Goal: Information Seeking & Learning: Learn about a topic

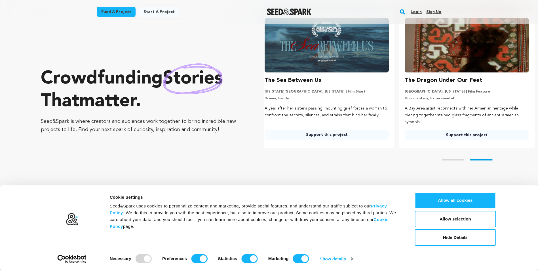
scroll to position [57, 0]
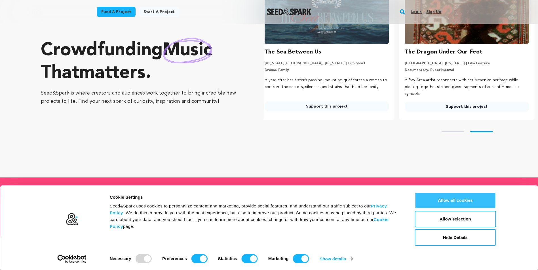
click at [466, 203] on button "Allow all cookies" at bounding box center [455, 200] width 81 height 16
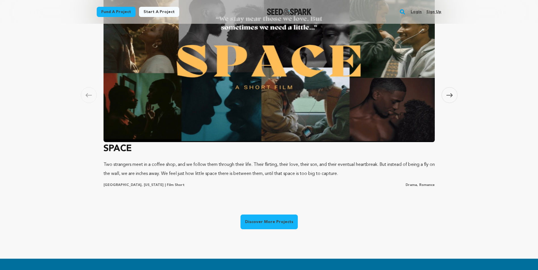
scroll to position [346, 0]
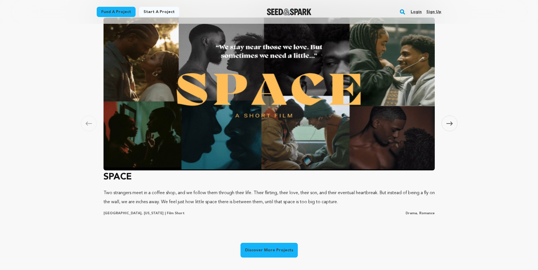
click at [264, 248] on link "Discover More Projects" at bounding box center [268, 250] width 57 height 15
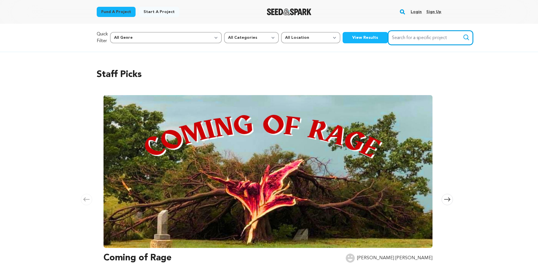
click at [392, 40] on input "Search for a specific project" at bounding box center [430, 38] width 85 height 14
type input "fasting"
click at [463, 34] on button "Search" at bounding box center [466, 37] width 7 height 7
click at [388, 42] on input "fasting" at bounding box center [430, 38] width 85 height 14
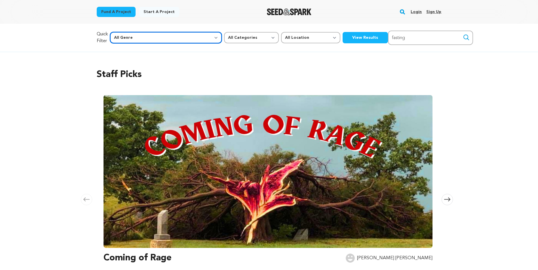
click at [174, 37] on select "All Genre Action Adventure Afrobeat Alternative Ambient Animation Bebop Big Ban…" at bounding box center [166, 37] width 112 height 11
click at [122, 32] on select "All Genre Action Adventure Afrobeat Alternative Ambient Animation Bebop Big Ban…" at bounding box center [166, 37] width 112 height 11
click at [224, 39] on select "All Categories Film Feature Film Short Series Music Video Comics Artist Residen…" at bounding box center [251, 37] width 55 height 11
click at [196, 24] on div "Fund a project Start a project Search Login Sign up Start a project" at bounding box center [269, 12] width 363 height 24
click at [173, 39] on select "All Genre Action Adventure Afrobeat Alternative Ambient Animation Bebop Big Ban…" at bounding box center [166, 37] width 112 height 11
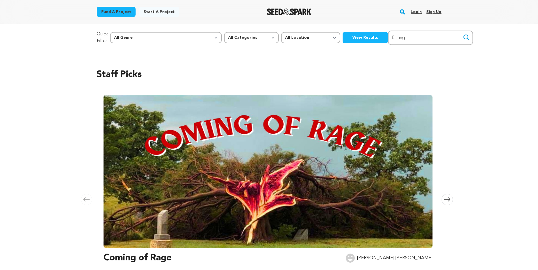
click at [235, 71] on h2 "Staff Picks" at bounding box center [269, 75] width 345 height 14
click at [388, 41] on input "fasting" at bounding box center [430, 38] width 85 height 14
type input "f"
type input "Health"
click at [463, 34] on button "Search" at bounding box center [466, 37] width 7 height 7
